Goal: Find specific page/section: Find specific page/section

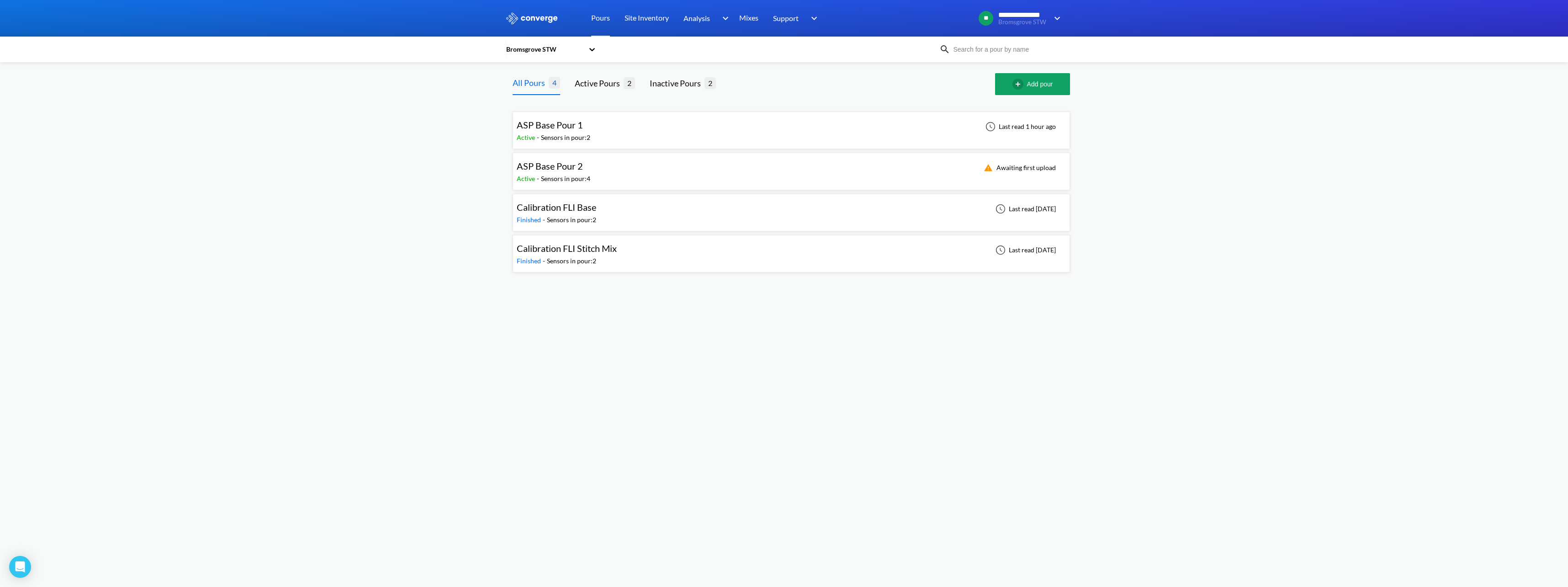
click at [572, 127] on span "ASP Base Pour 1" at bounding box center [550, 124] width 66 height 11
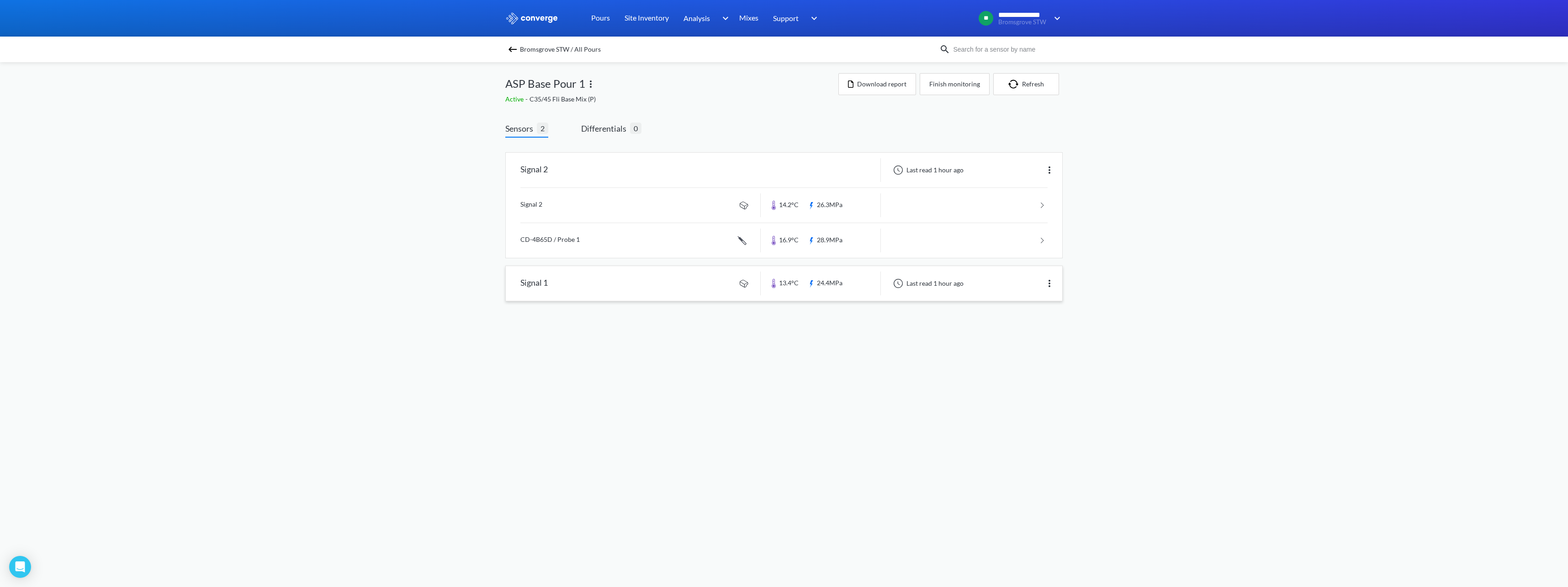
click at [680, 279] on link at bounding box center [784, 284] width 557 height 35
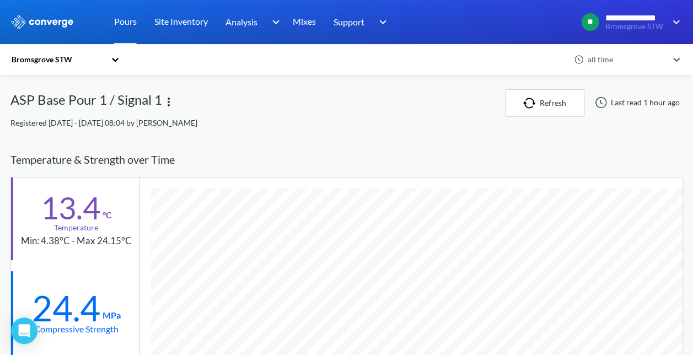
scroll to position [697, 673]
